Goal: Transaction & Acquisition: Purchase product/service

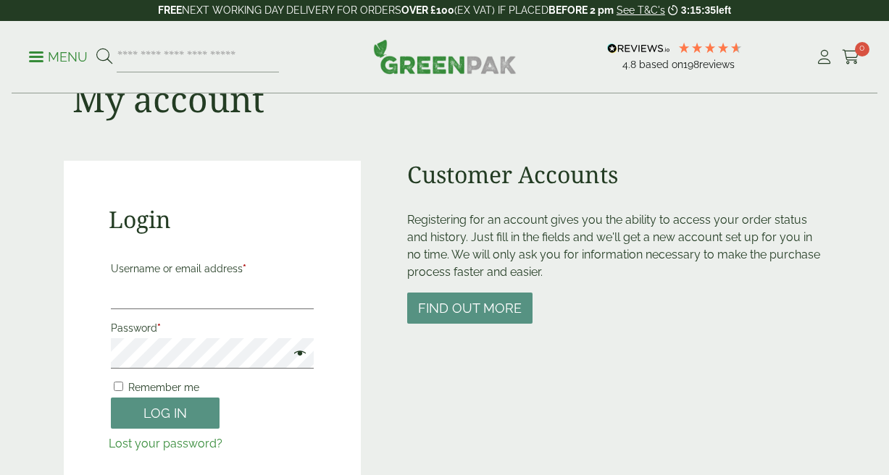
scroll to position [117, 0]
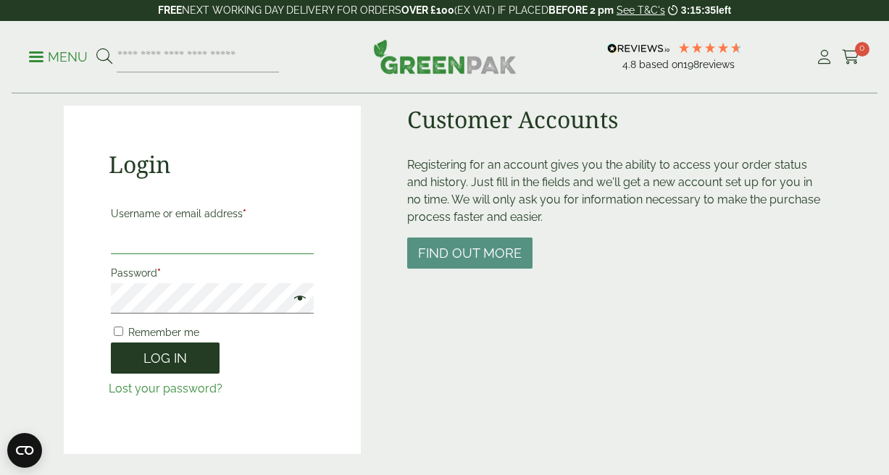
type input "**********"
click at [174, 355] on button "Log in" at bounding box center [165, 358] width 109 height 31
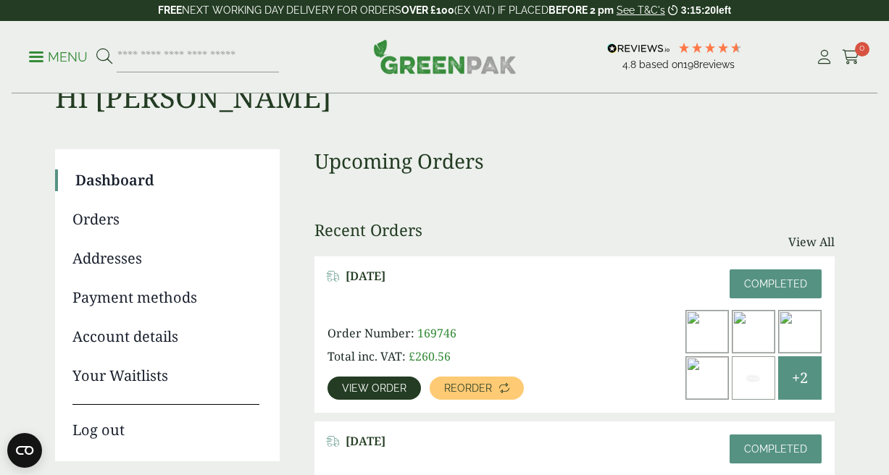
scroll to position [60, 0]
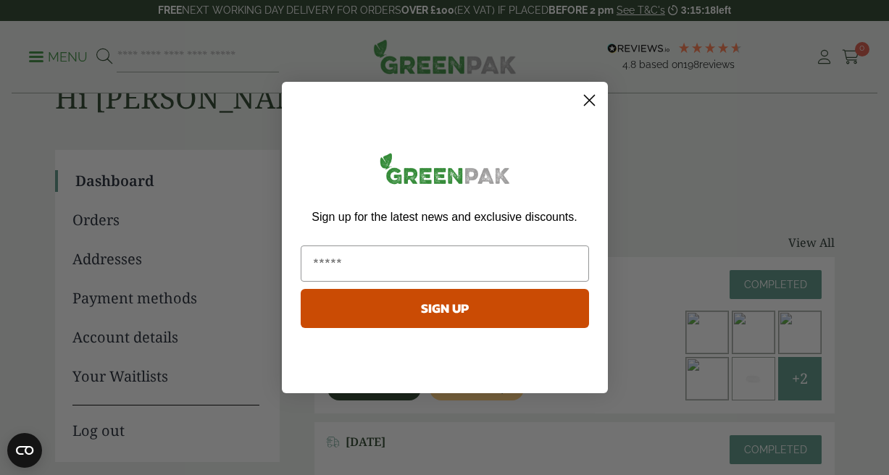
click at [589, 104] on circle "Close dialog" at bounding box center [589, 100] width 24 height 24
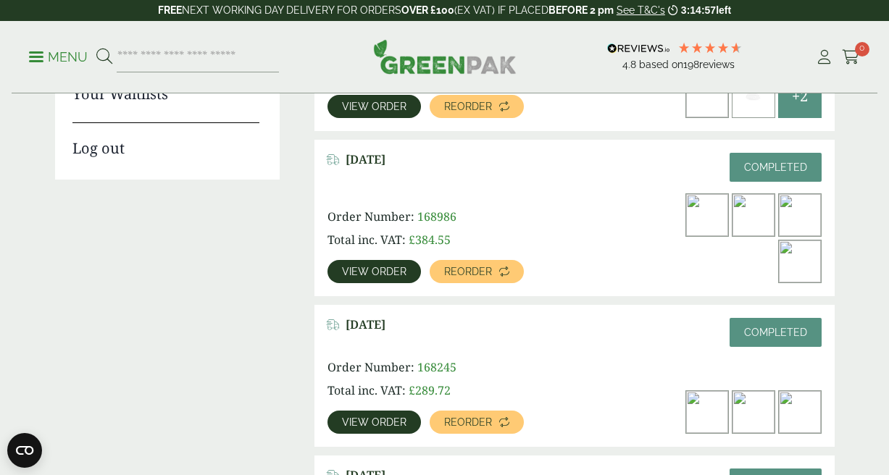
scroll to position [352, 0]
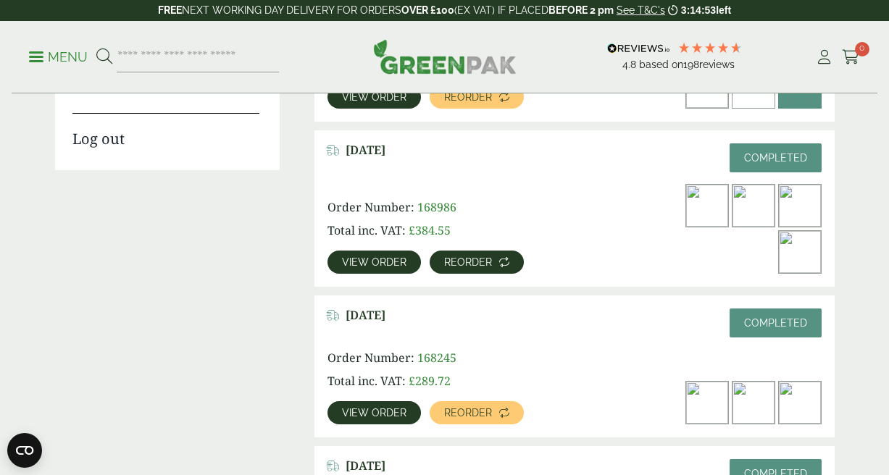
click at [454, 264] on span "Reorder" at bounding box center [468, 262] width 48 height 10
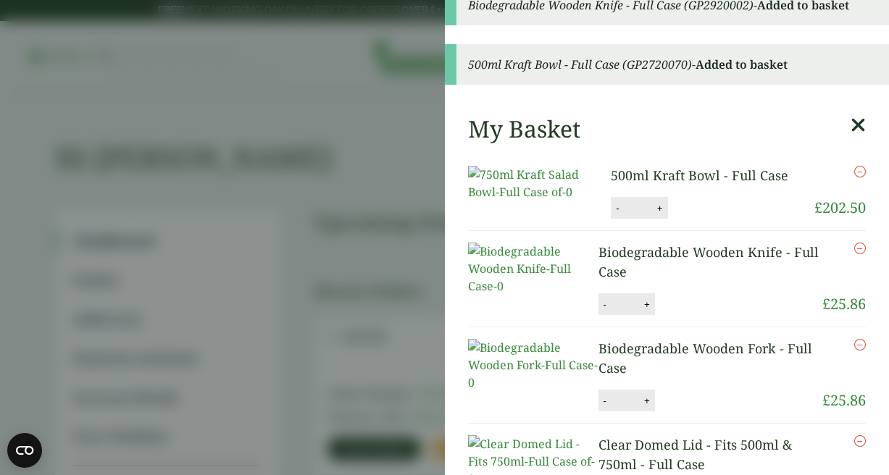
scroll to position [187, 0]
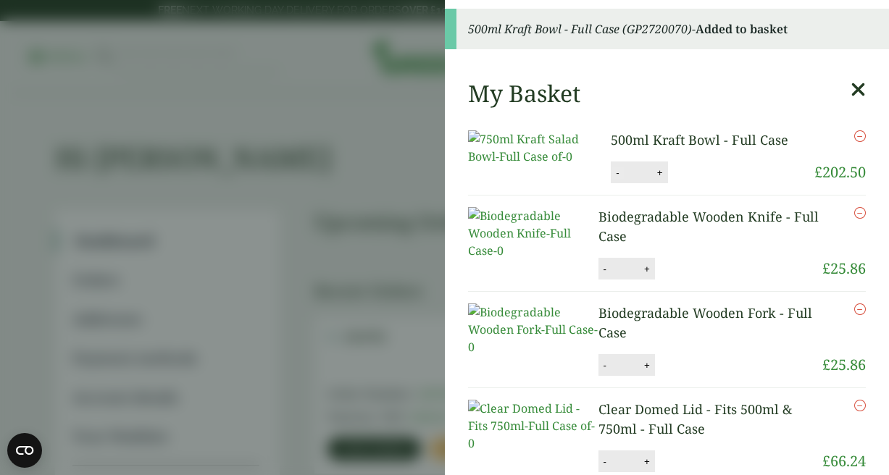
click at [618, 179] on button "-" at bounding box center [617, 173] width 12 height 12
type input "*"
click at [701, 184] on button "Update" at bounding box center [707, 173] width 72 height 22
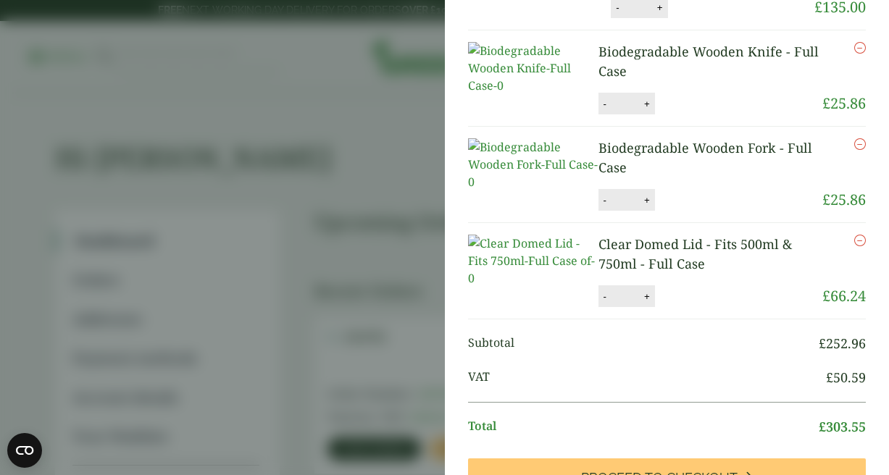
scroll to position [160, 0]
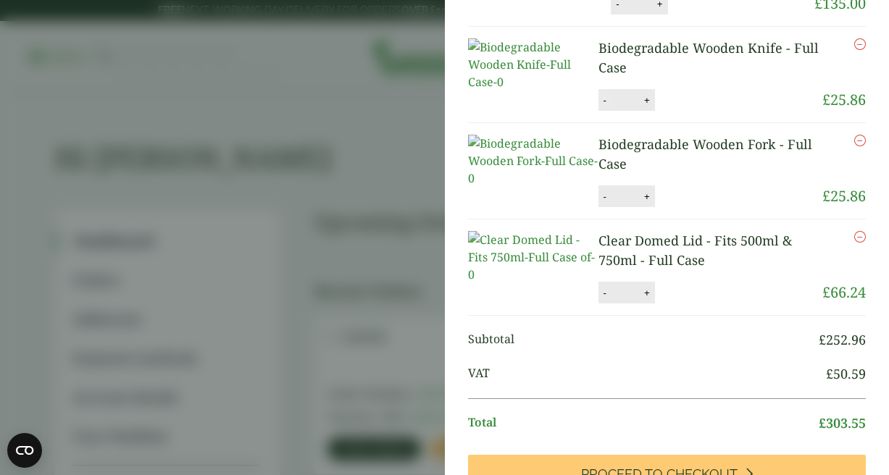
click at [604, 106] on button "-" at bounding box center [605, 100] width 12 height 12
click at [599, 106] on button "-" at bounding box center [605, 100] width 12 height 12
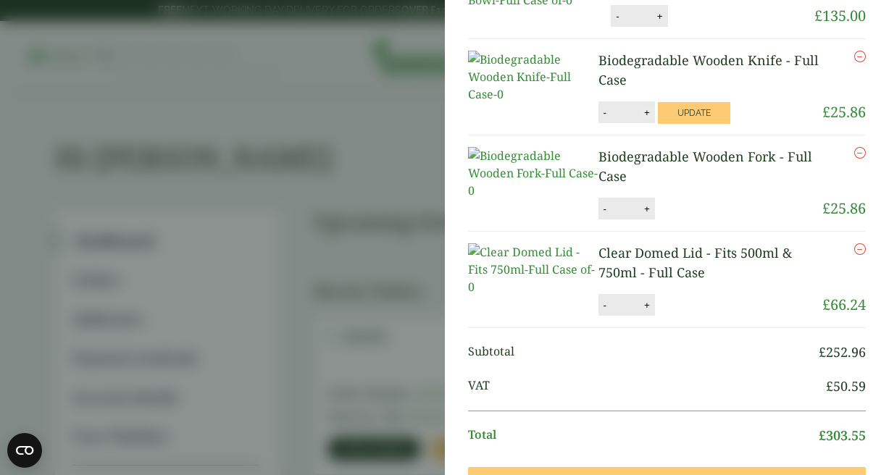
scroll to position [101, 0]
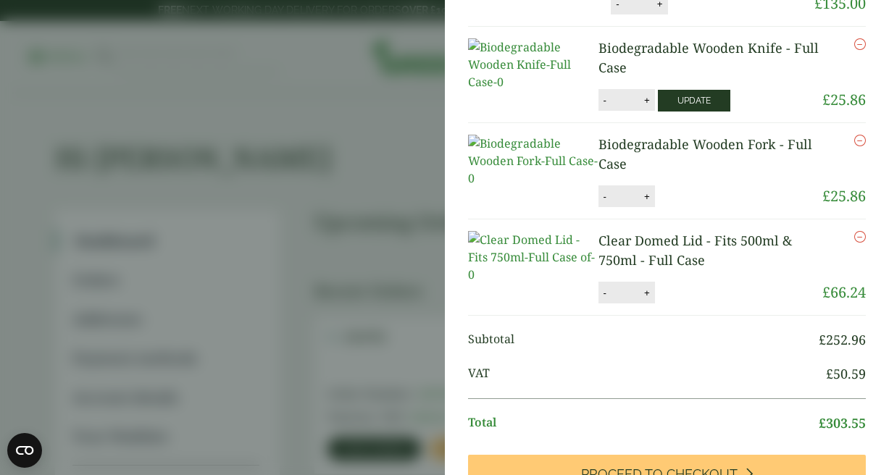
click at [679, 112] on button "Update" at bounding box center [694, 101] width 72 height 22
type input "*"
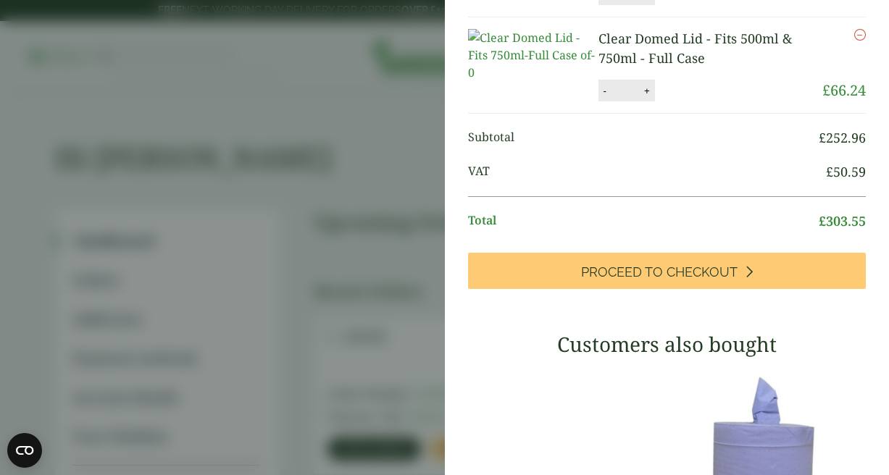
scroll to position [321, 0]
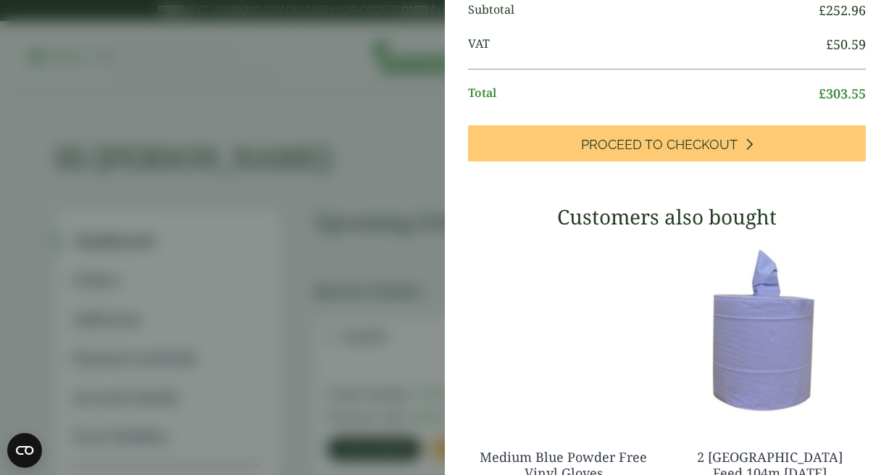
scroll to position [440, 0]
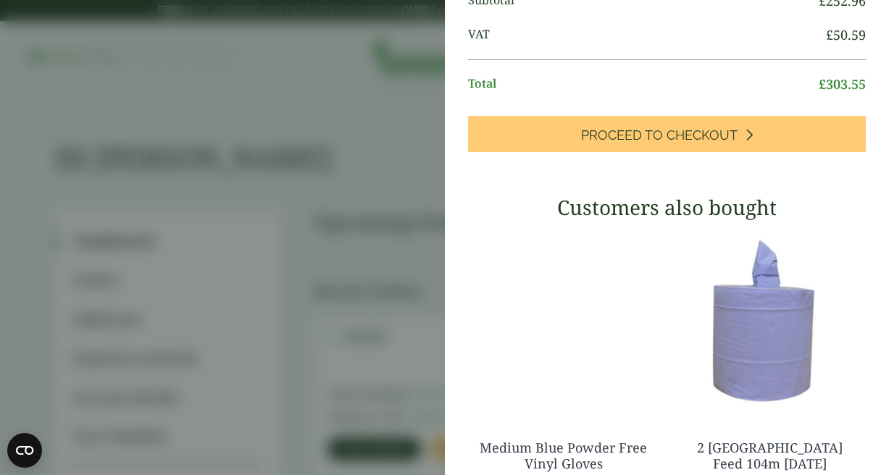
type input "*"
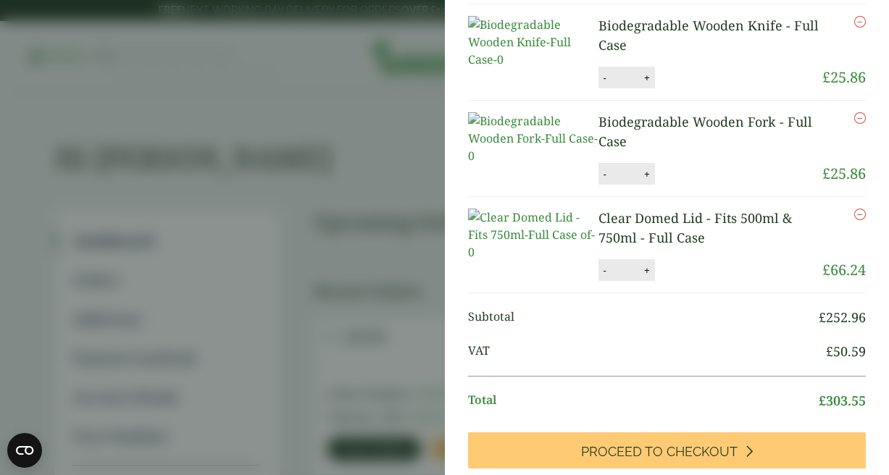
scroll to position [0, 0]
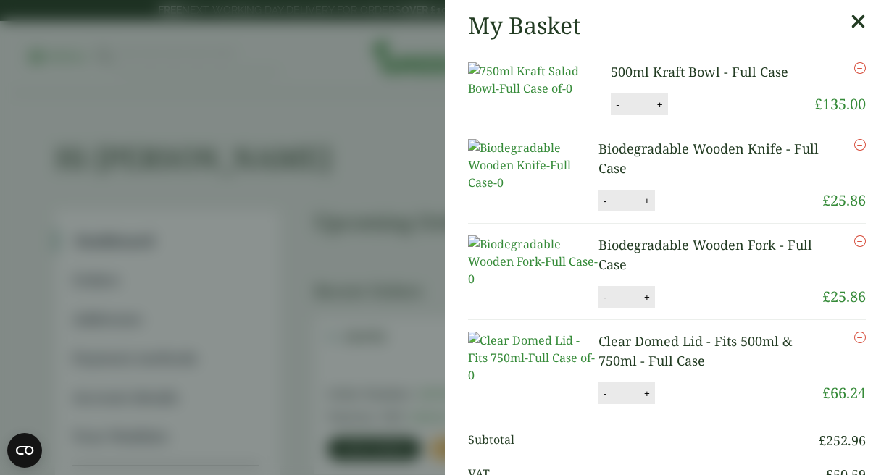
click at [863, 151] on icon "Remove this item" at bounding box center [860, 145] width 12 height 12
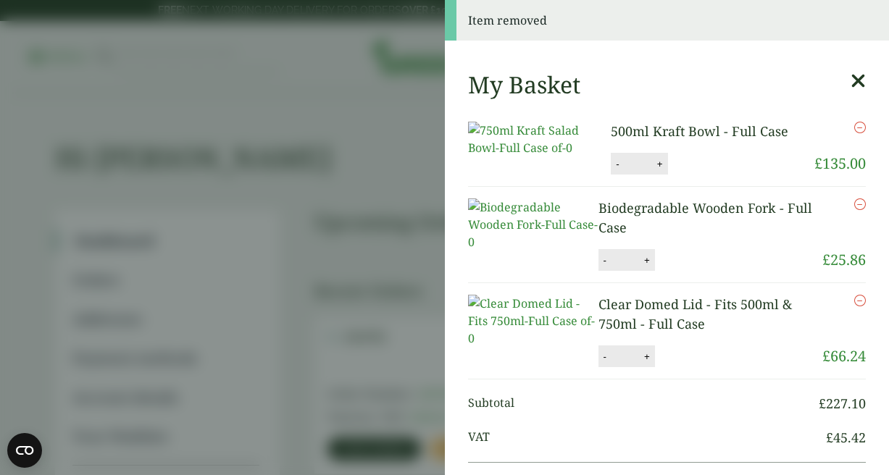
click at [861, 210] on icon "Remove this item" at bounding box center [860, 205] width 12 height 12
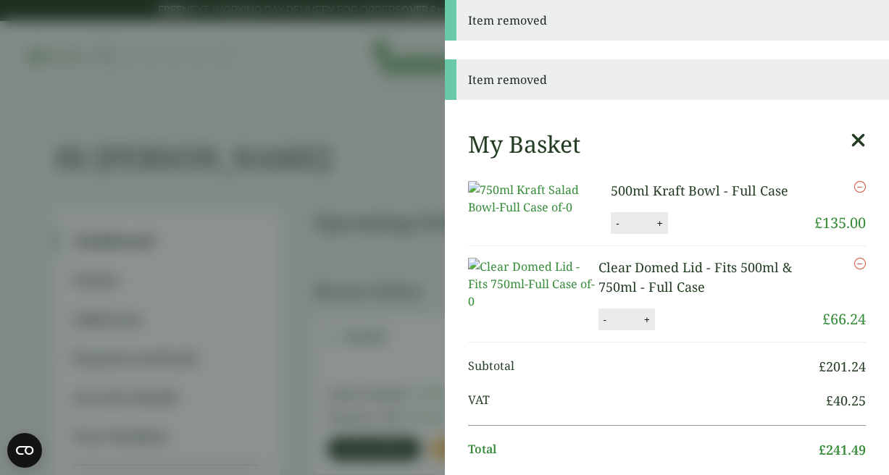
scroll to position [24, 0]
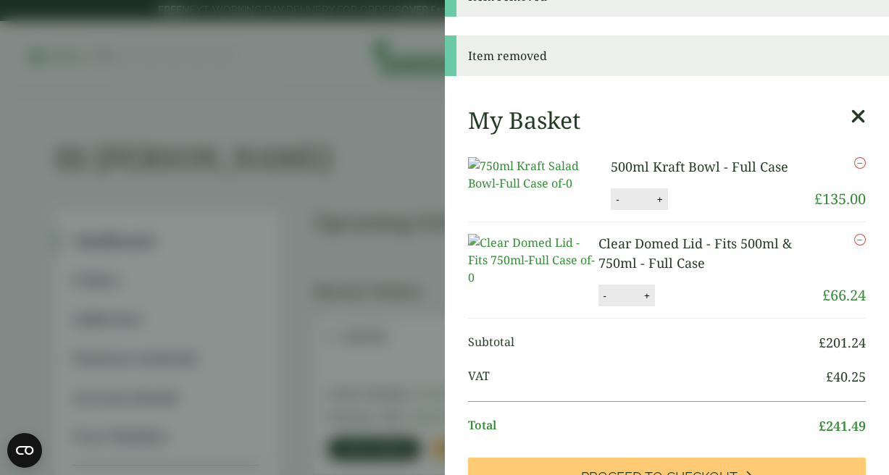
click at [856, 246] on icon "Remove this item" at bounding box center [860, 240] width 12 height 12
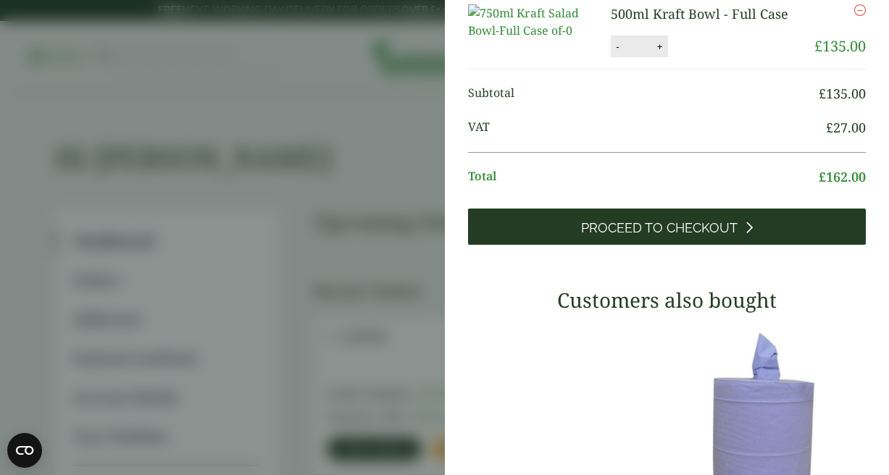
scroll to position [117, 0]
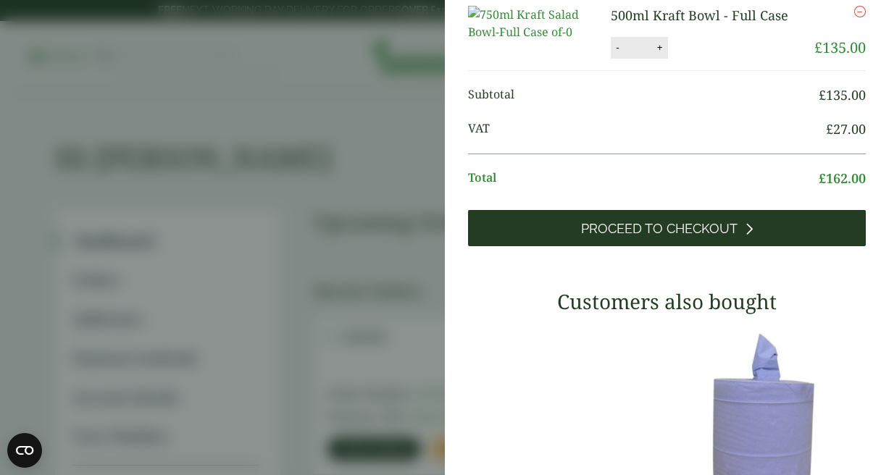
click at [674, 237] on span "Proceed to Checkout" at bounding box center [659, 229] width 156 height 16
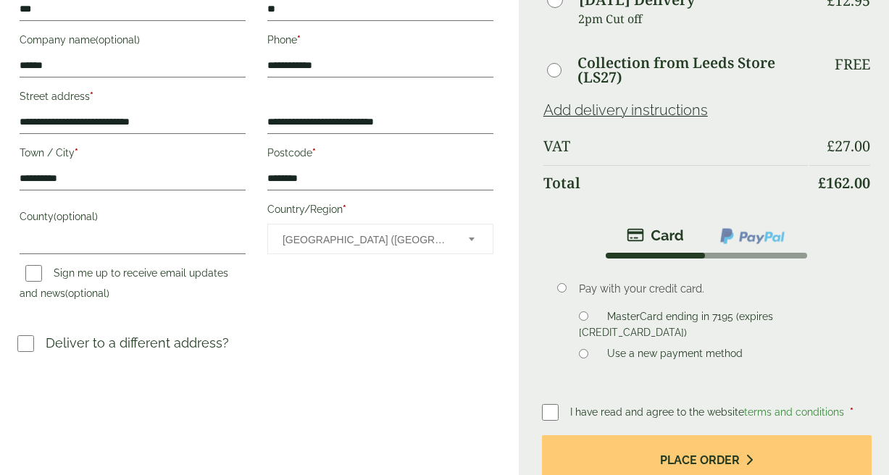
scroll to position [298, 0]
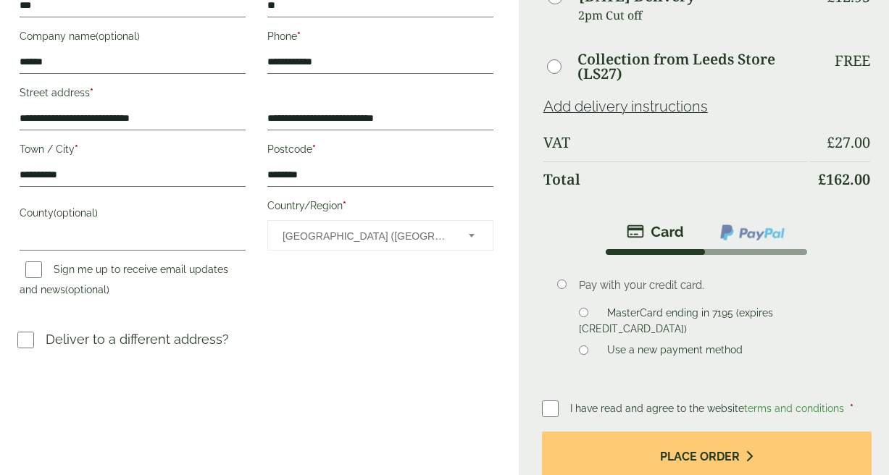
click at [34, 341] on label at bounding box center [31, 340] width 28 height 21
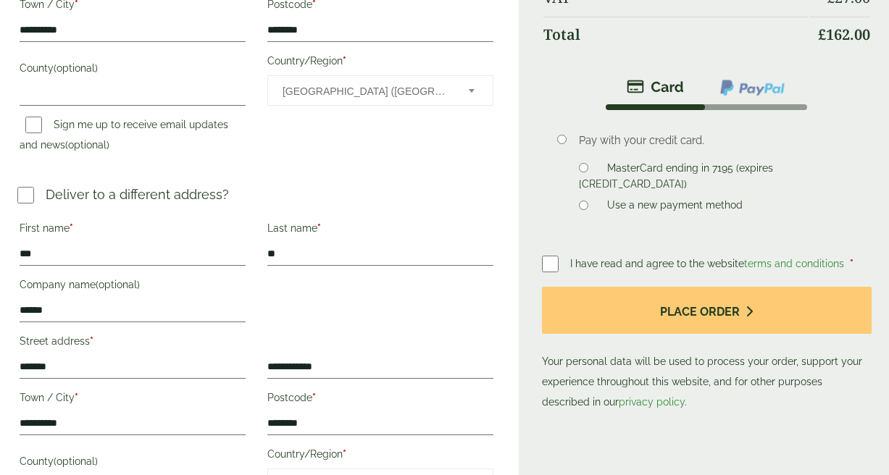
scroll to position [456, 0]
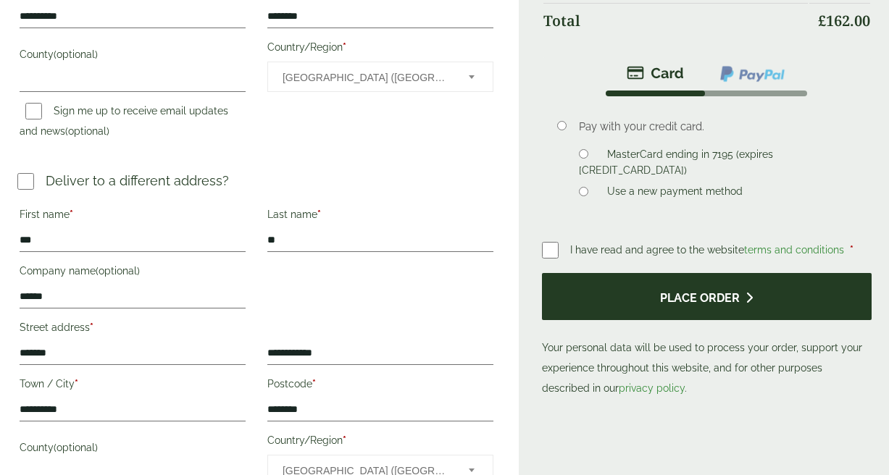
click at [680, 273] on button "Place order" at bounding box center [707, 296] width 330 height 47
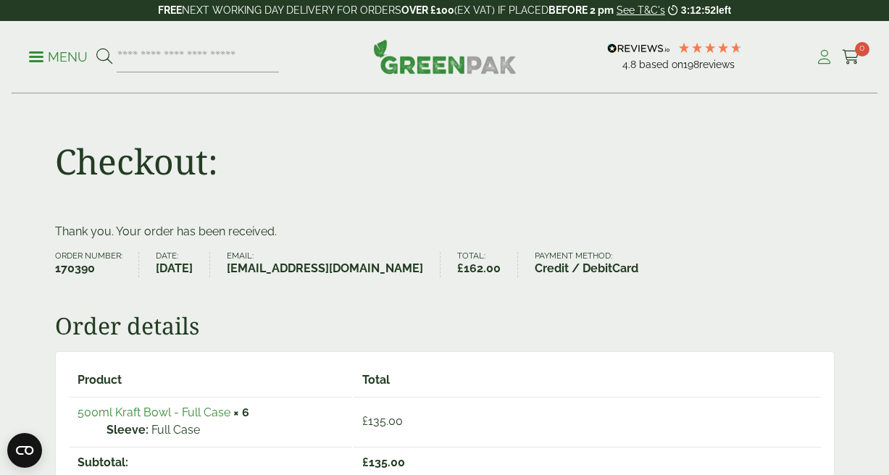
click at [819, 59] on icon at bounding box center [824, 57] width 18 height 14
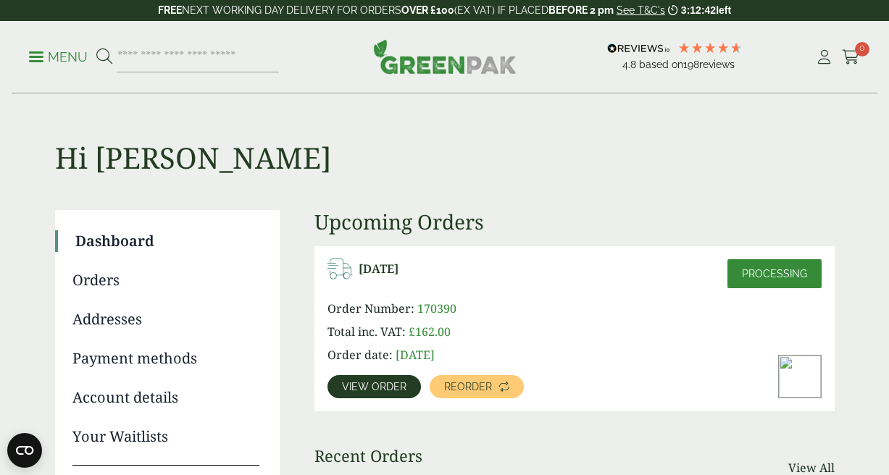
click at [372, 382] on span "View order" at bounding box center [374, 387] width 64 height 10
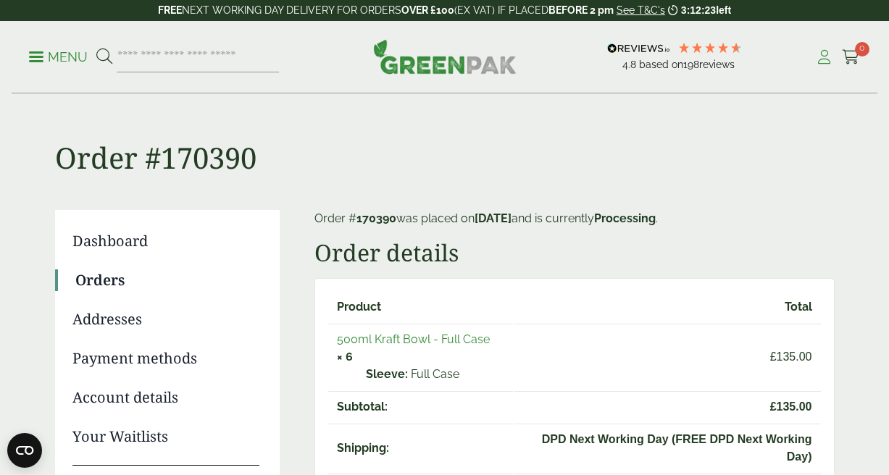
click at [822, 57] on icon at bounding box center [824, 57] width 18 height 14
